Goal: Find specific page/section: Find specific page/section

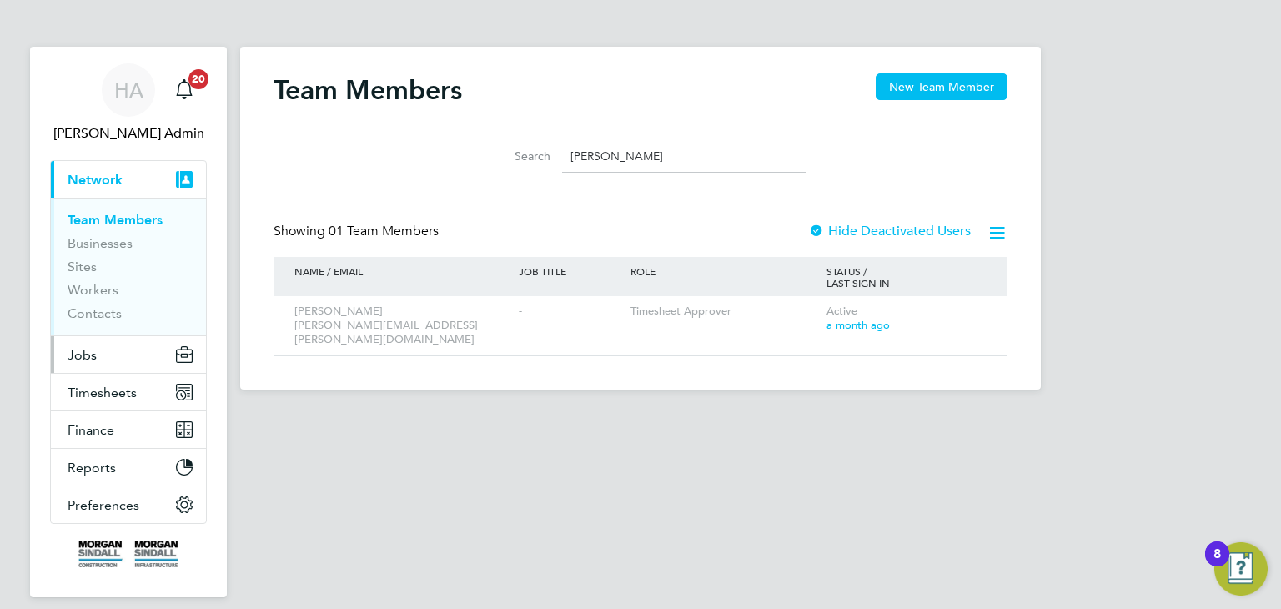
click at [86, 355] on span "Jobs" at bounding box center [82, 355] width 29 height 16
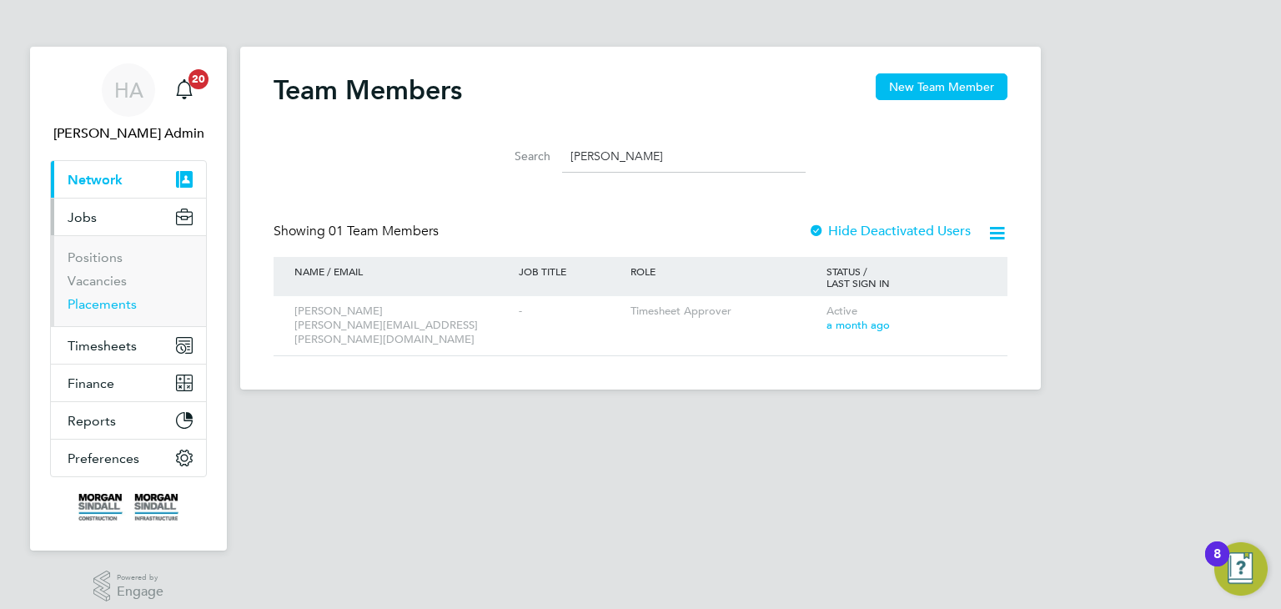
click at [93, 309] on link "Placements" at bounding box center [102, 304] width 69 height 16
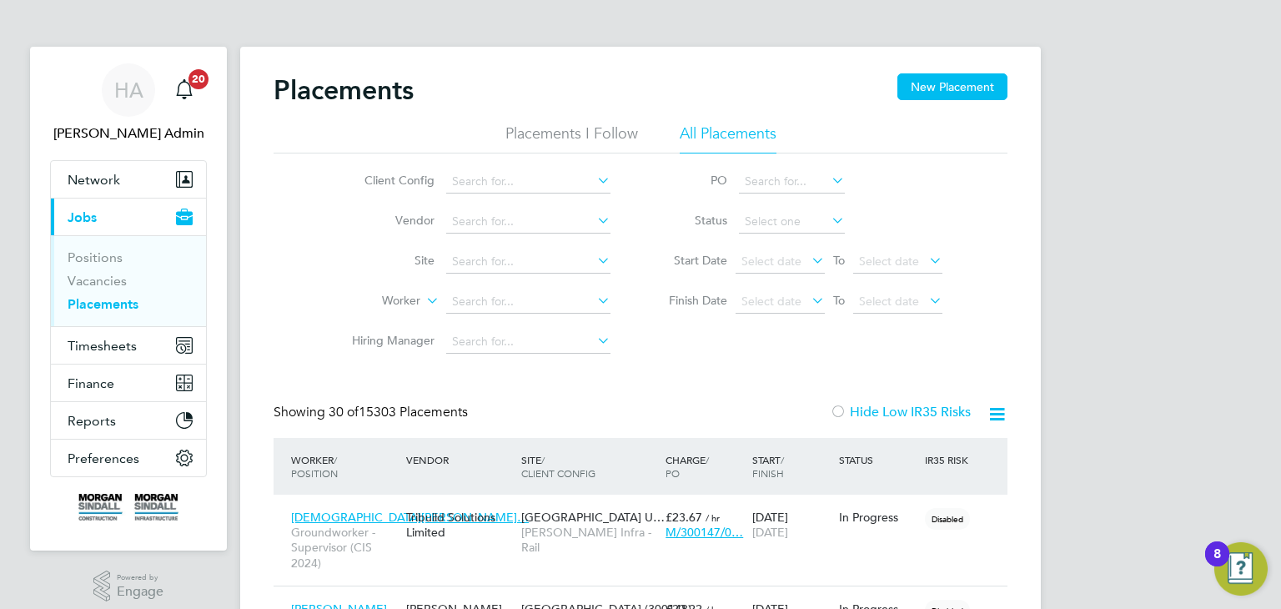
click at [594, 180] on icon at bounding box center [594, 179] width 0 height 23
click at [606, 284] on li "[PERSON_NAME] Construction - [GEOGRAPHIC_DATA]" at bounding box center [674, 295] width 457 height 23
type input "[PERSON_NAME] Construction - [GEOGRAPHIC_DATA]"
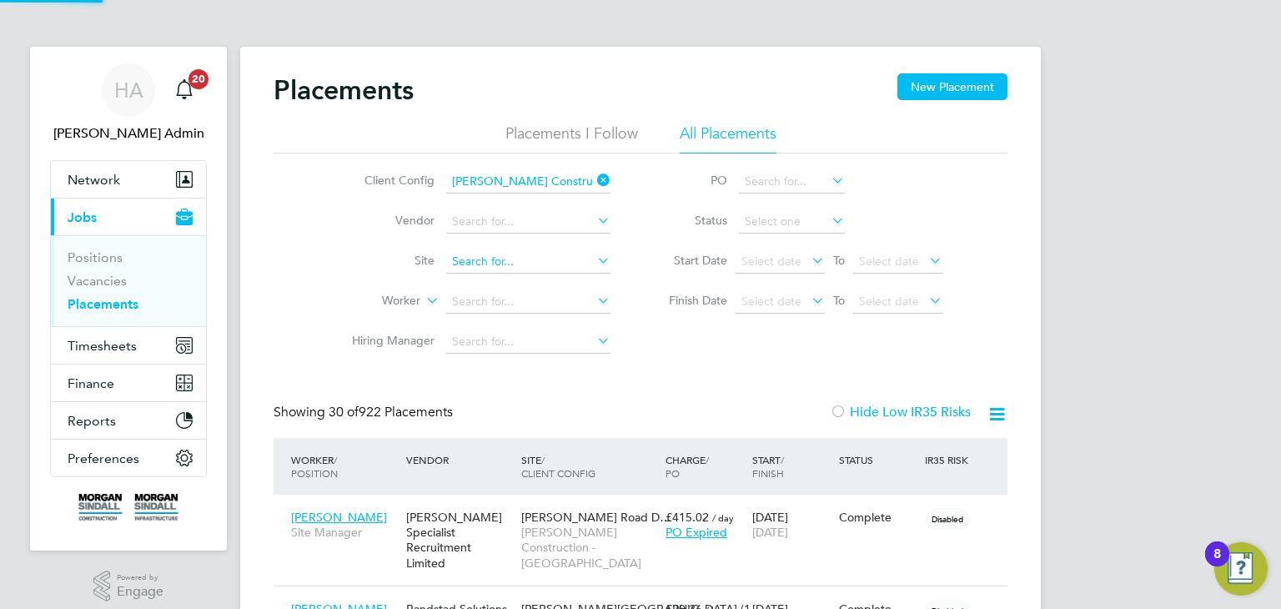
click at [539, 264] on input at bounding box center [528, 261] width 164 height 23
click at [534, 283] on li "[GEOGRAPHIC_DATA] (13CB01)" at bounding box center [528, 284] width 165 height 23
type input "[GEOGRAPHIC_DATA] (13CB01)"
click at [594, 259] on icon at bounding box center [594, 260] width 0 height 23
click at [562, 259] on input at bounding box center [528, 261] width 164 height 23
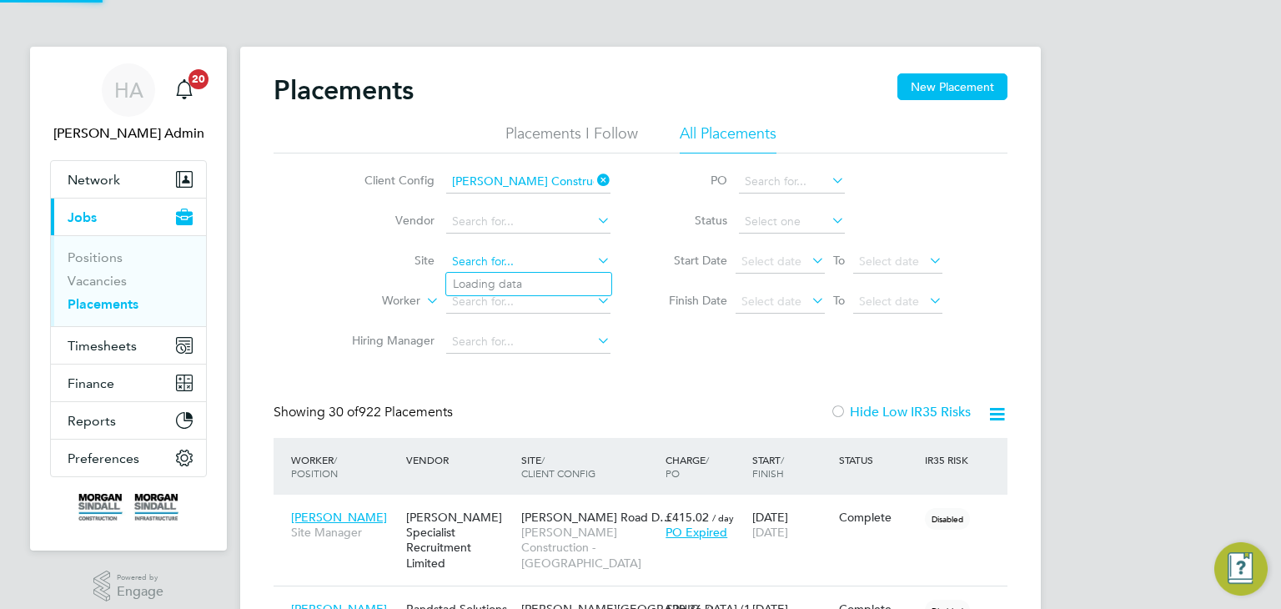
scroll to position [78, 145]
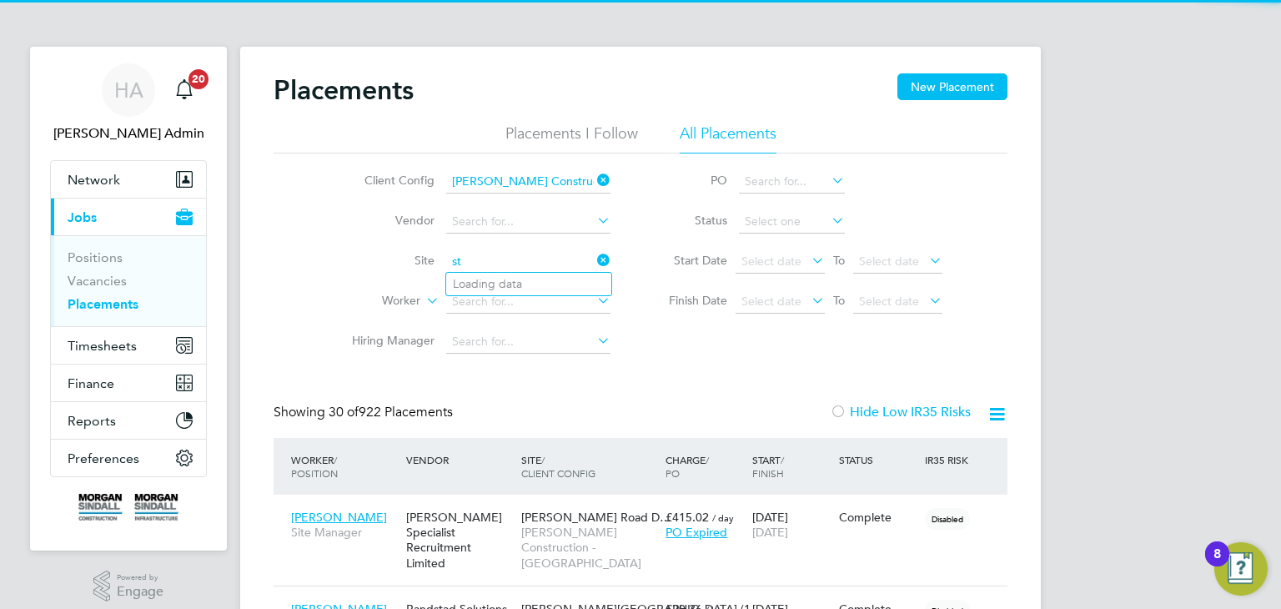
type input "s"
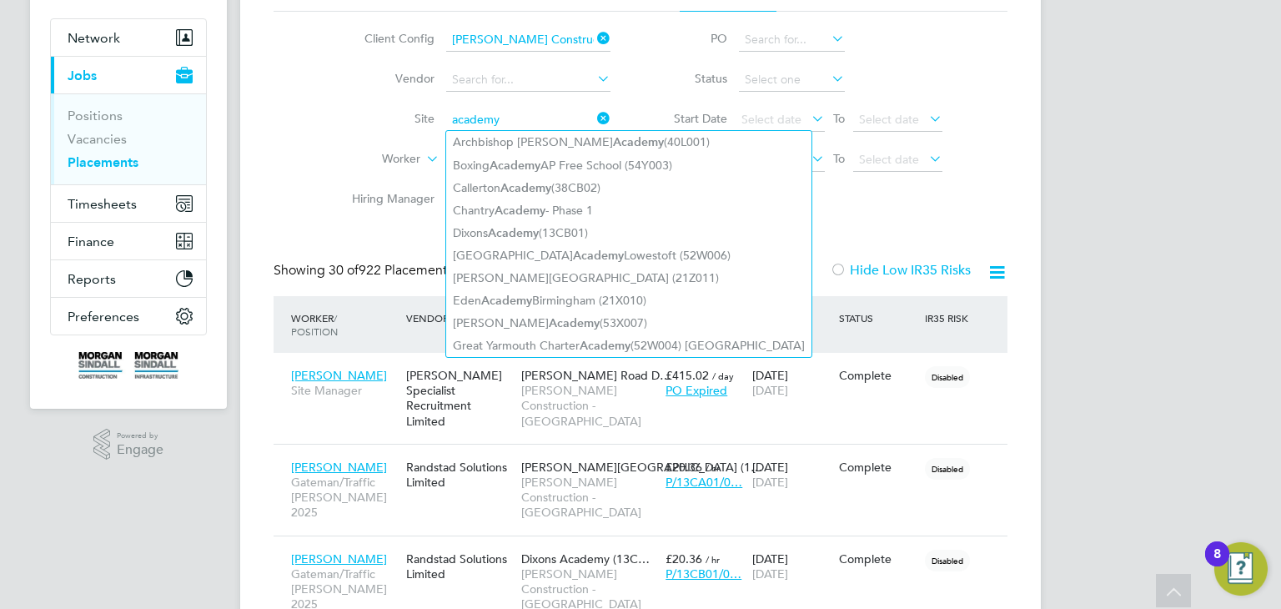
type input "academy"
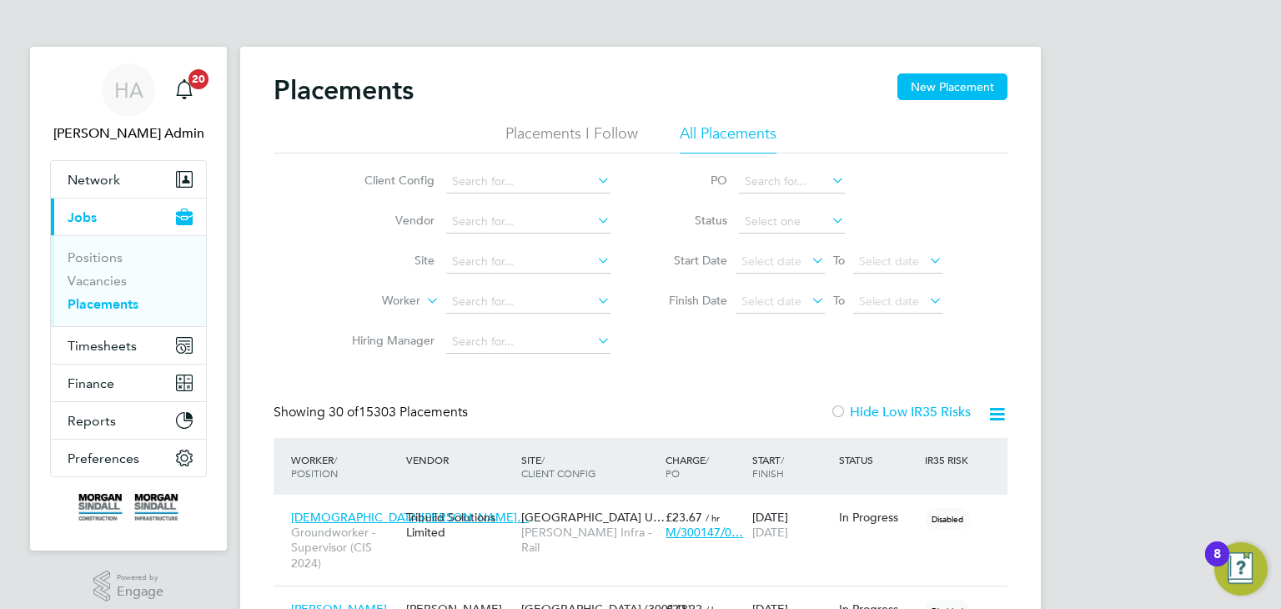
click at [566, 285] on li "[PERSON_NAME] Construction - [GEOGRAPHIC_DATA]" at bounding box center [674, 295] width 457 height 23
type input "[PERSON_NAME] Construction - [GEOGRAPHIC_DATA]"
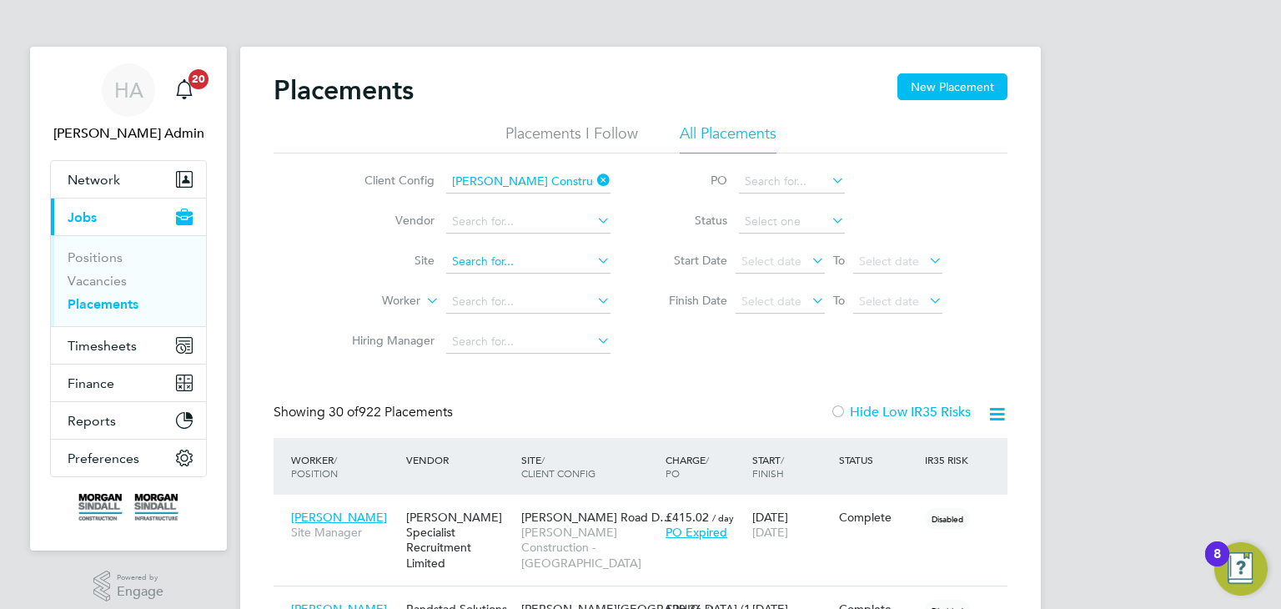
click at [528, 260] on input at bounding box center [528, 261] width 164 height 23
type input "s"
click at [395, 252] on li "Site" at bounding box center [475, 262] width 314 height 40
click at [472, 253] on input at bounding box center [528, 261] width 164 height 23
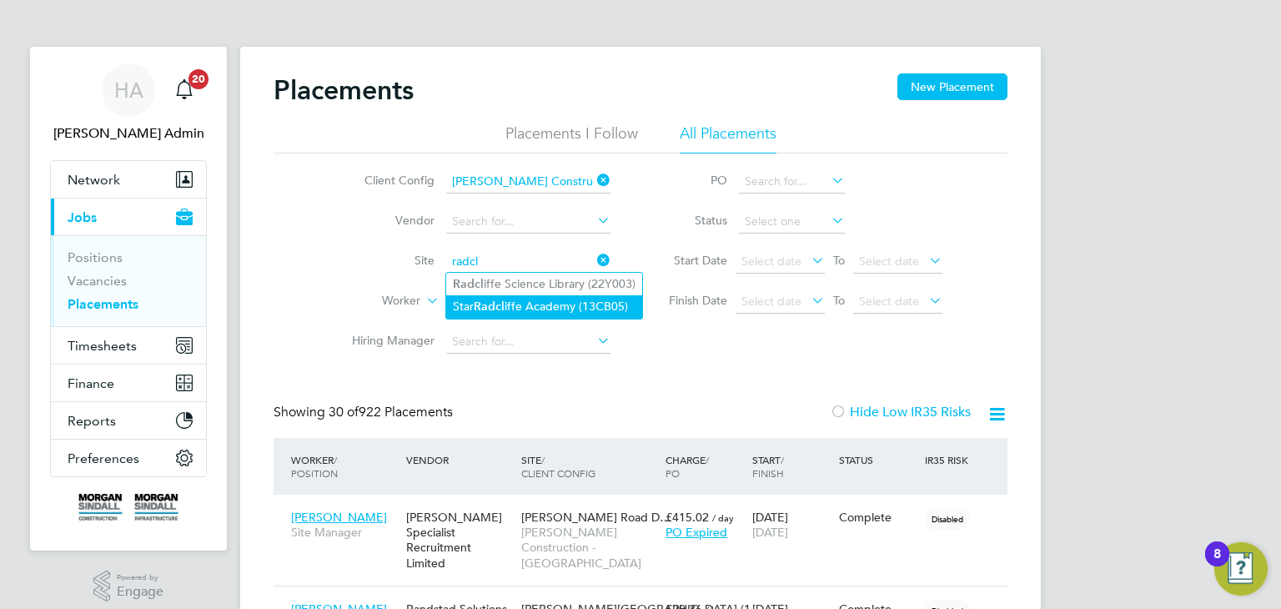
click at [482, 303] on b "Radcl" at bounding box center [489, 306] width 31 height 14
type input "[GEOGRAPHIC_DATA] (13CB05)"
